Goal: Task Accomplishment & Management: Use online tool/utility

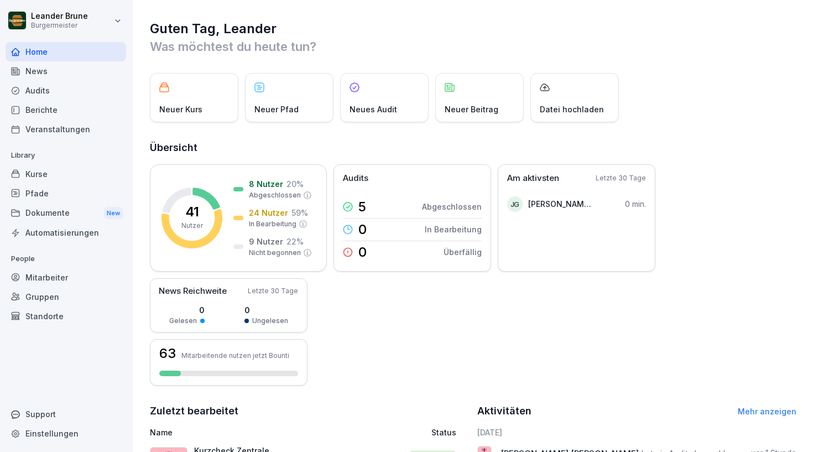
click at [52, 167] on div "Kurse" at bounding box center [66, 173] width 121 height 19
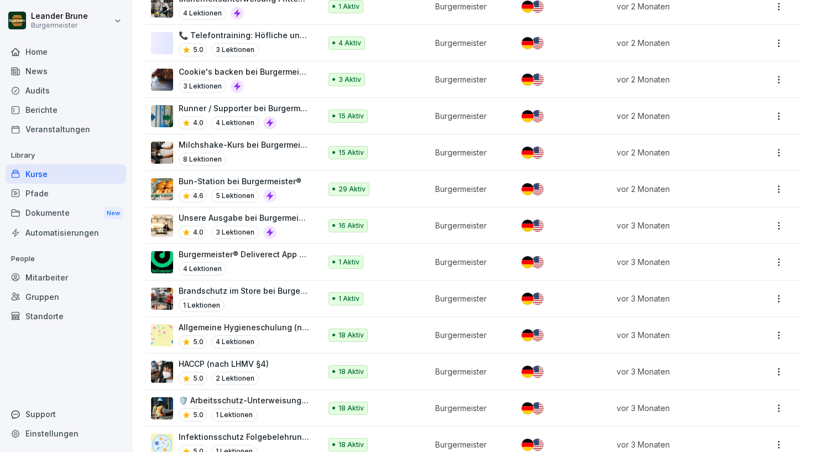
scroll to position [456, 0]
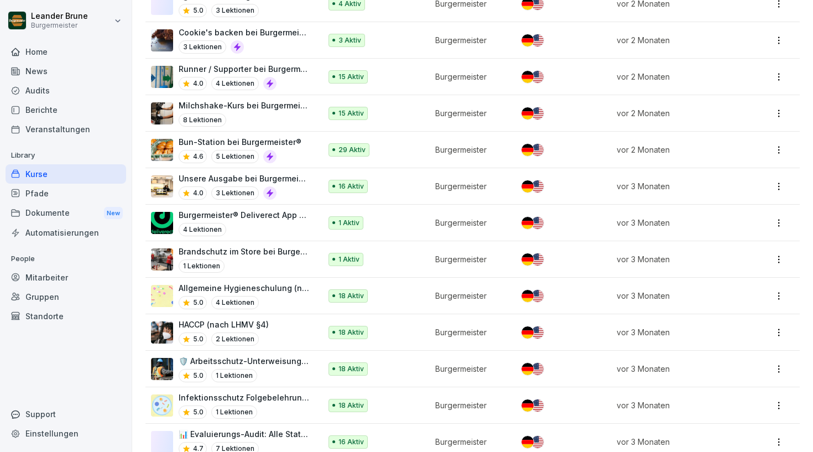
click at [51, 187] on div "Pfade" at bounding box center [66, 193] width 121 height 19
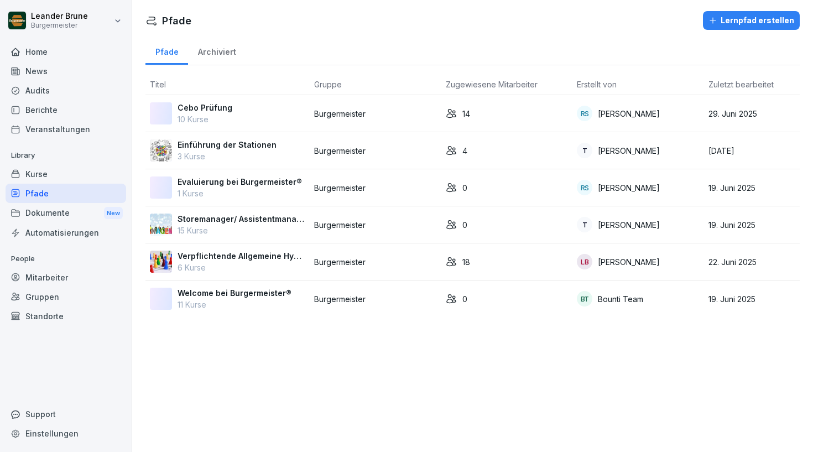
click at [235, 256] on p "Verpflichtende Allgemeine Hygiene/ Sicherheitsschulungen" at bounding box center [241, 256] width 128 height 12
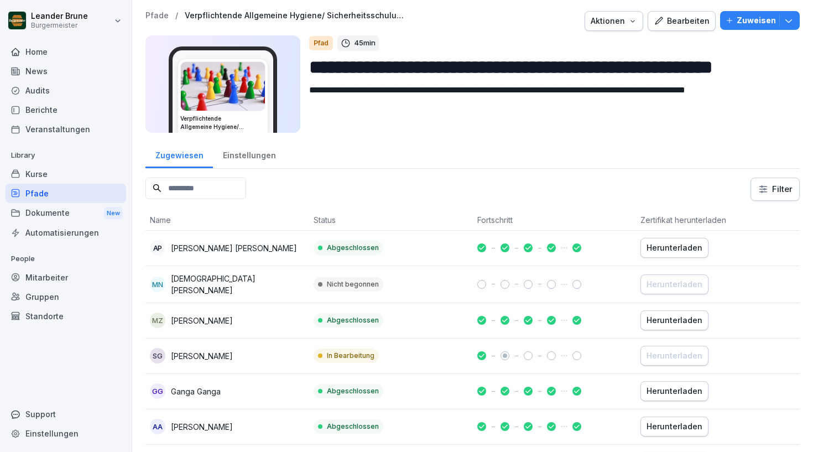
click at [698, 21] on div "Bearbeiten" at bounding box center [681, 21] width 56 height 12
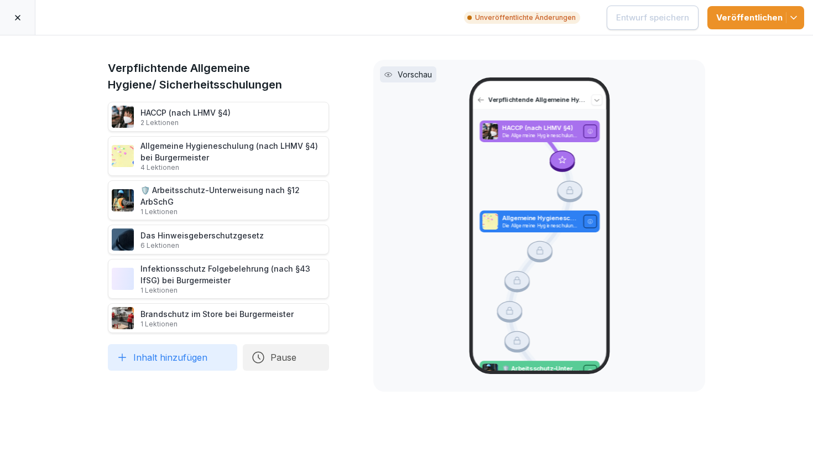
click at [269, 109] on div "HACCP (nach LHMV §4) 2 Lektionen" at bounding box center [218, 117] width 221 height 30
click at [196, 158] on div "Allgemeine Hygieneschulung (nach LHMV §4) bei Burgermeister 4 Lektionen" at bounding box center [232, 156] width 185 height 32
click at [23, 19] on div at bounding box center [17, 17] width 35 height 35
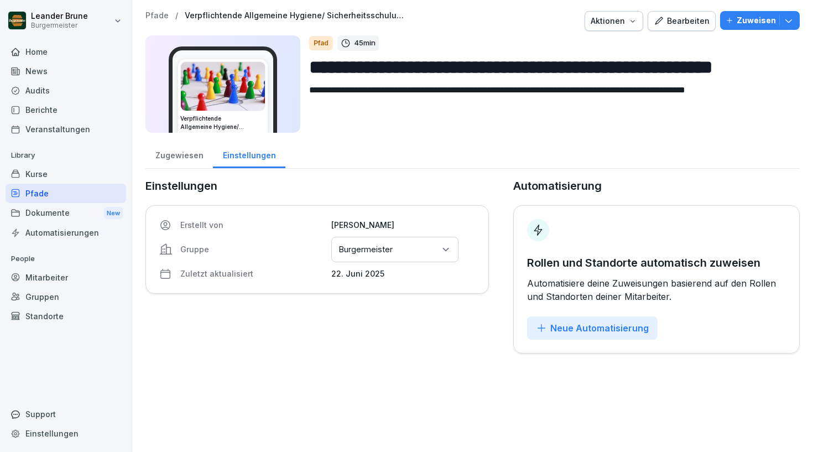
click at [71, 177] on div "Kurse" at bounding box center [66, 173] width 121 height 19
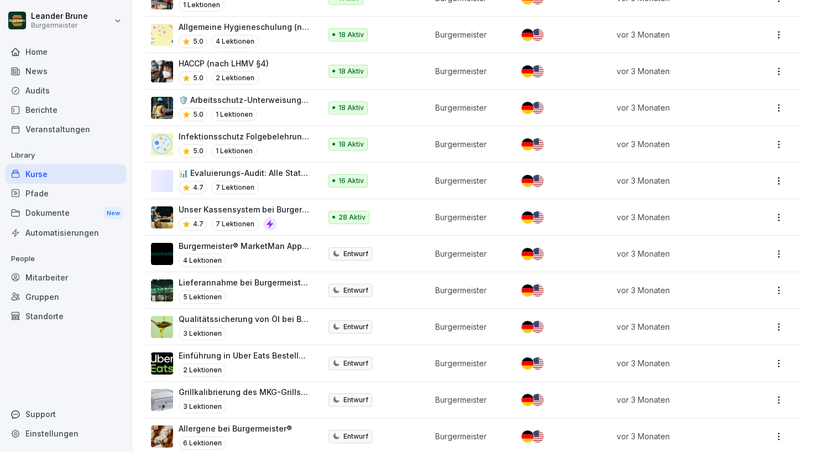
scroll to position [713, 0]
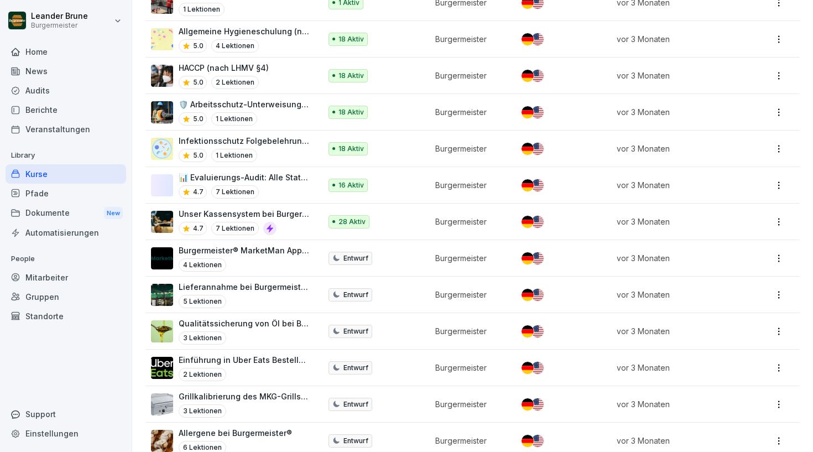
click at [252, 98] on p "🛡️ Arbeitsschutz-Unterweisung nach §12 ArbSchG" at bounding box center [244, 104] width 131 height 12
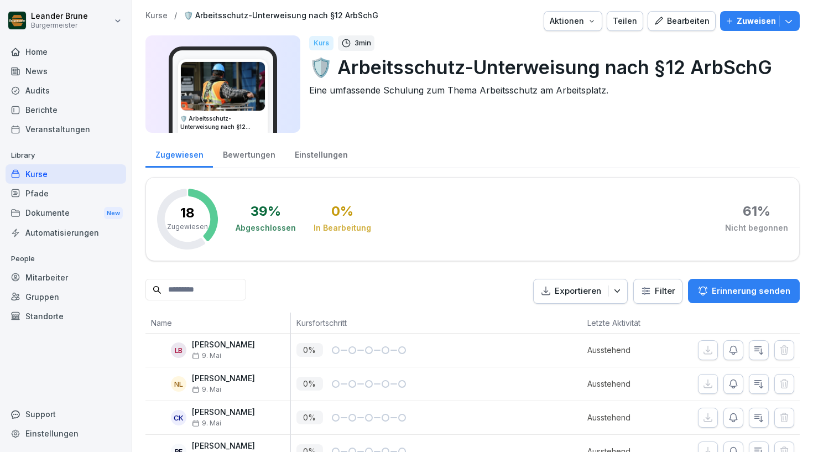
click at [699, 22] on div "Bearbeiten" at bounding box center [681, 21] width 56 height 12
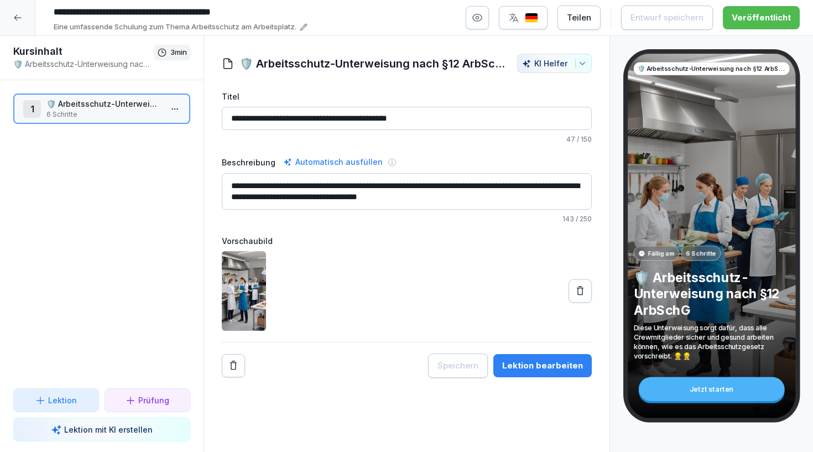
click at [175, 107] on html "**********" at bounding box center [406, 226] width 813 height 452
click at [142, 133] on div "Schritte bearbeiten" at bounding box center [133, 131] width 85 height 12
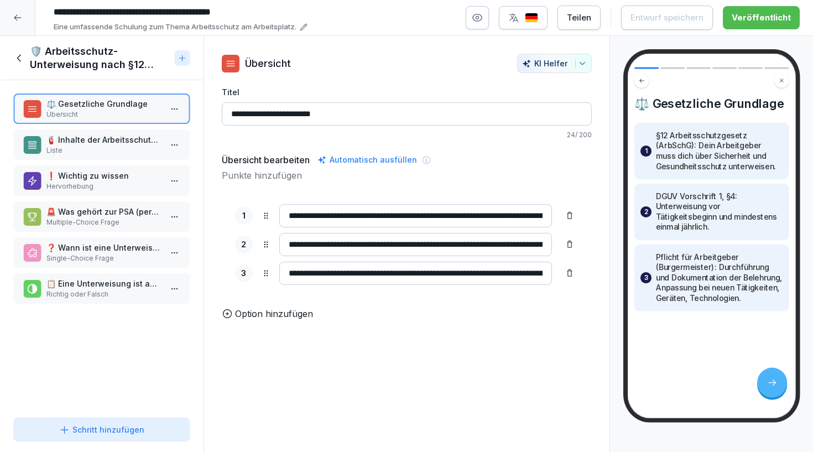
click at [107, 135] on p "🧯 Inhalte der Arbeitsschutzbelehrung" at bounding box center [103, 140] width 115 height 12
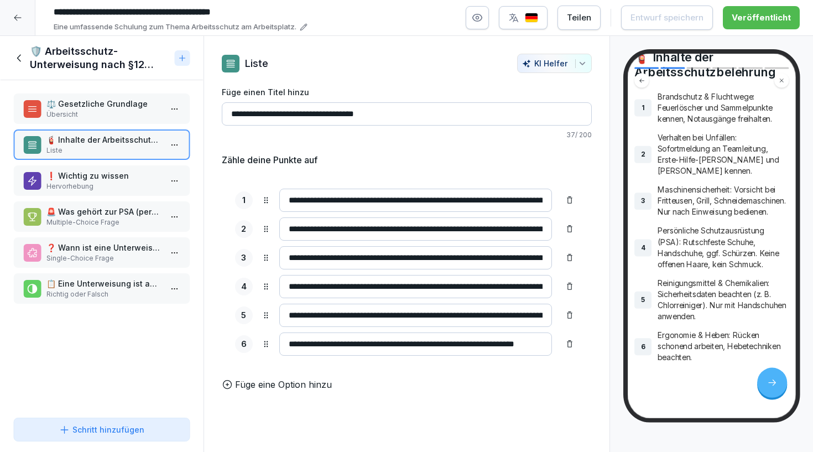
scroll to position [74, 0]
click at [90, 182] on p "Hervorhebung" at bounding box center [104, 186] width 115 height 10
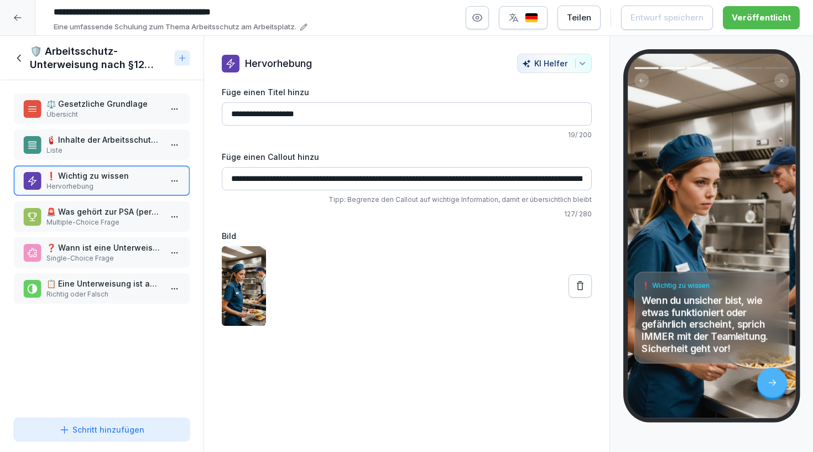
click at [67, 213] on p "🚨 Was gehört zur PSA (persönliche Schutzausrüstung)?" at bounding box center [103, 212] width 115 height 12
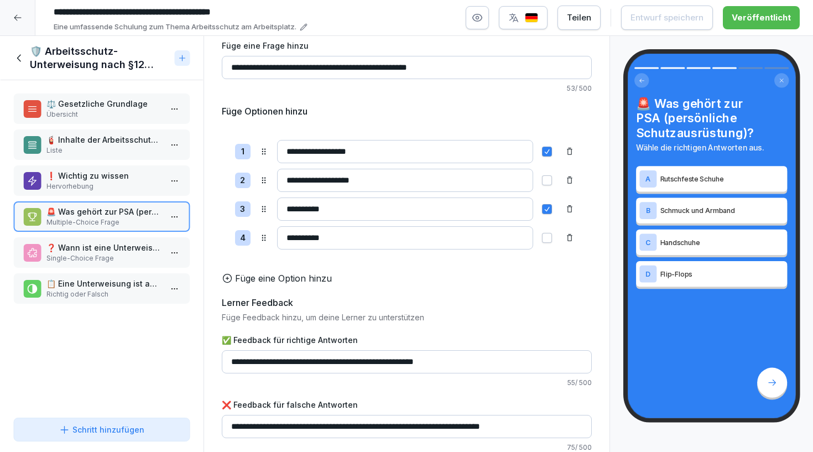
scroll to position [46, 0]
click at [123, 245] on p "❓ Wann ist eine Unterweisung gemäß Gesetz nötig?" at bounding box center [103, 248] width 115 height 12
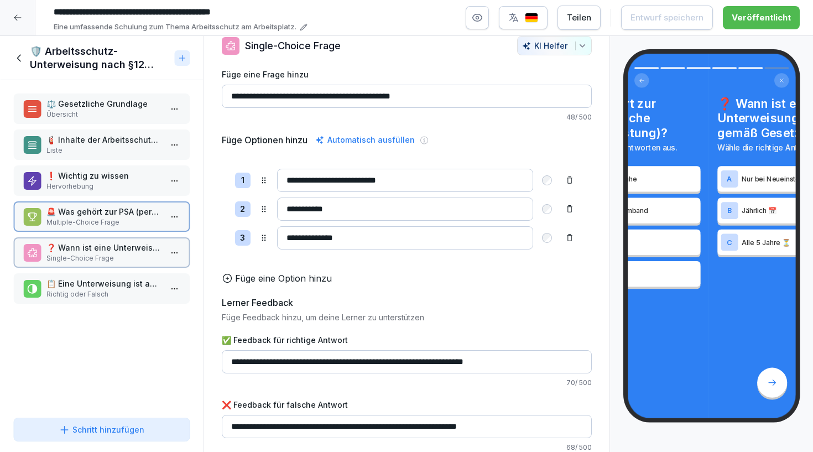
scroll to position [18, 0]
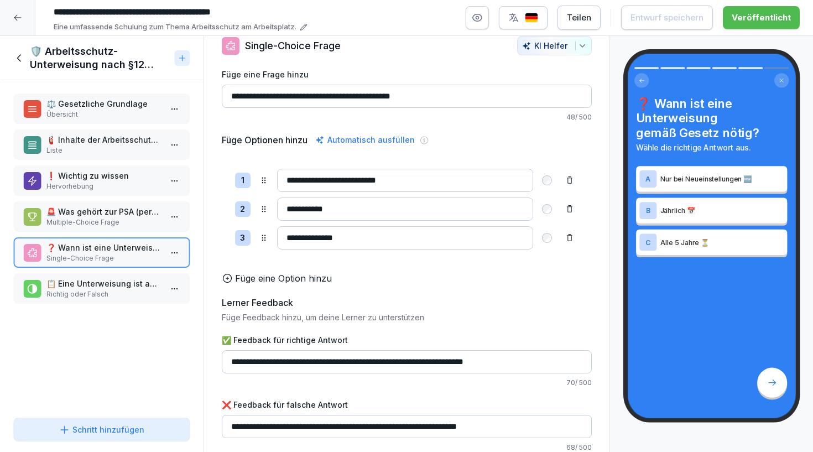
click at [92, 222] on p "Multiple-Choice Frage" at bounding box center [103, 222] width 115 height 10
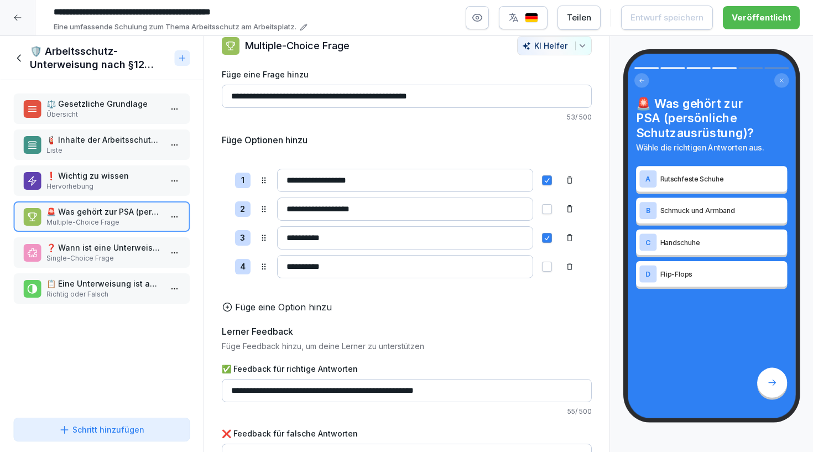
scroll to position [6, 0]
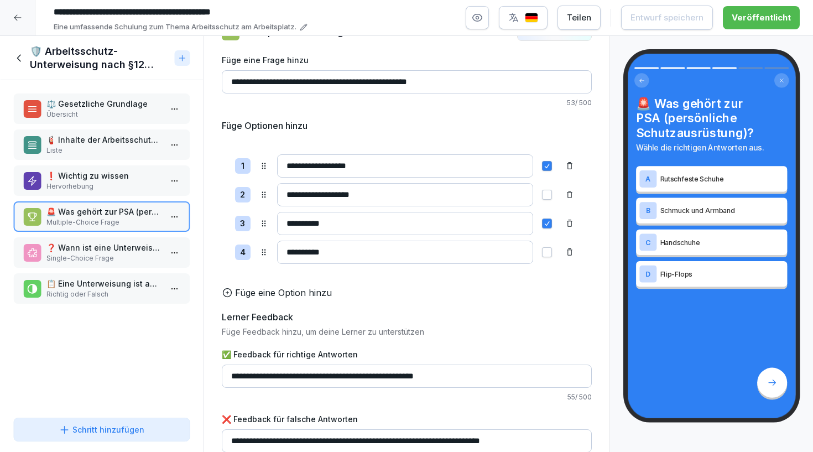
click at [128, 245] on p "❓ Wann ist eine Unterweisung gemäß Gesetz nötig?" at bounding box center [103, 248] width 115 height 12
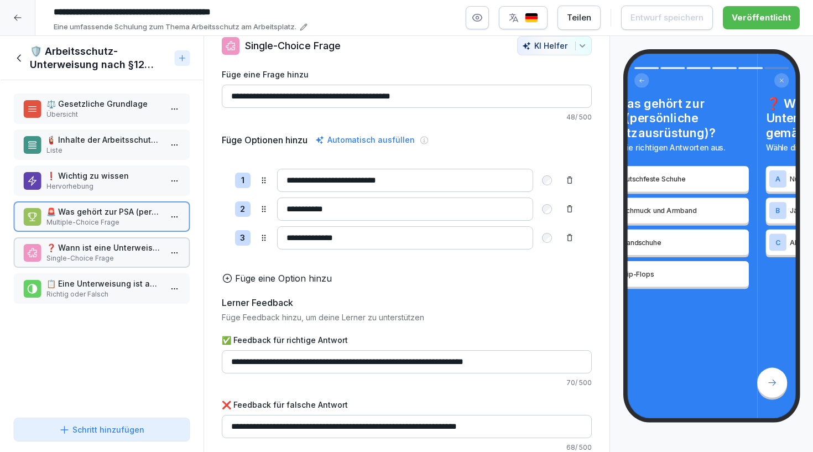
scroll to position [18, 0]
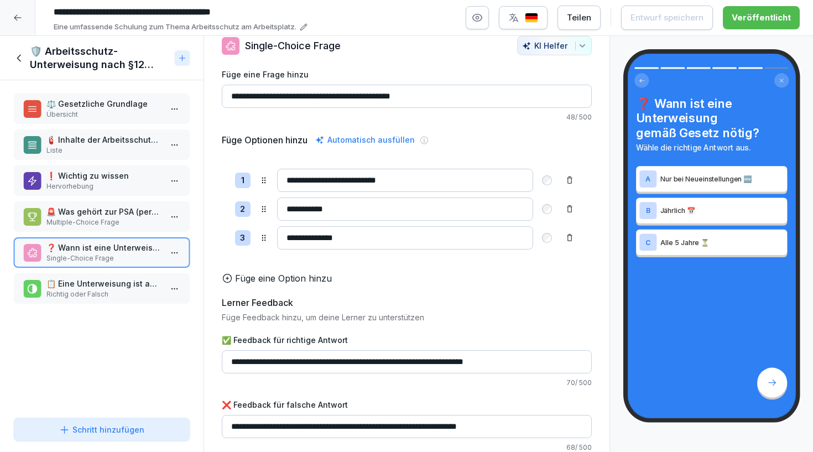
click at [472, 269] on div "**********" at bounding box center [407, 208] width 370 height 151
